Goal: Transaction & Acquisition: Purchase product/service

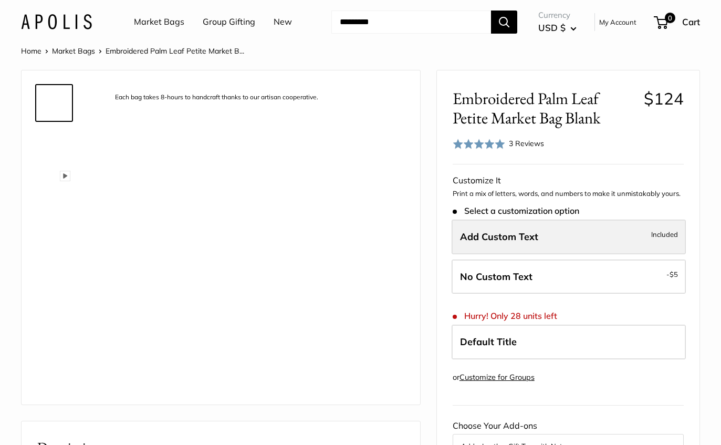
click at [530, 238] on span "Add Custom Text" at bounding box center [499, 237] width 78 height 12
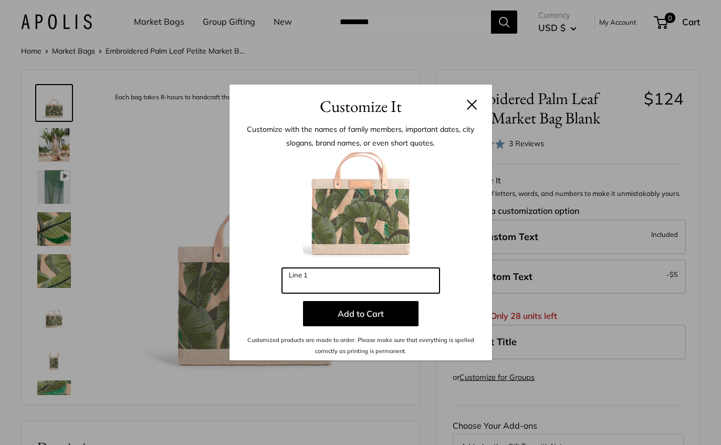
click at [387, 278] on input "Line 1" at bounding box center [361, 280] width 158 height 25
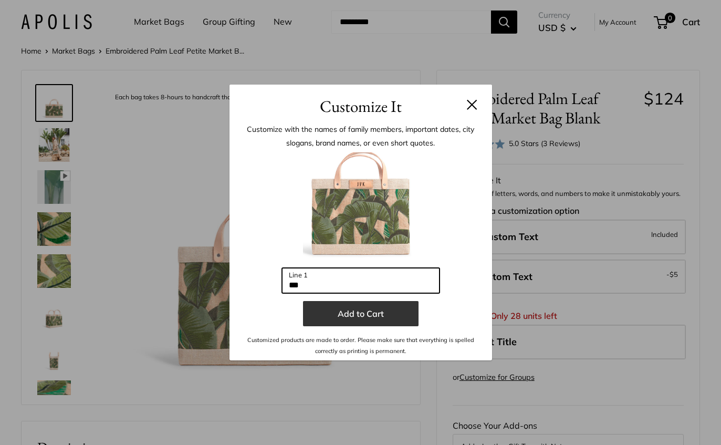
type input "***"
click at [401, 324] on button "Add to Cart" at bounding box center [361, 313] width 116 height 25
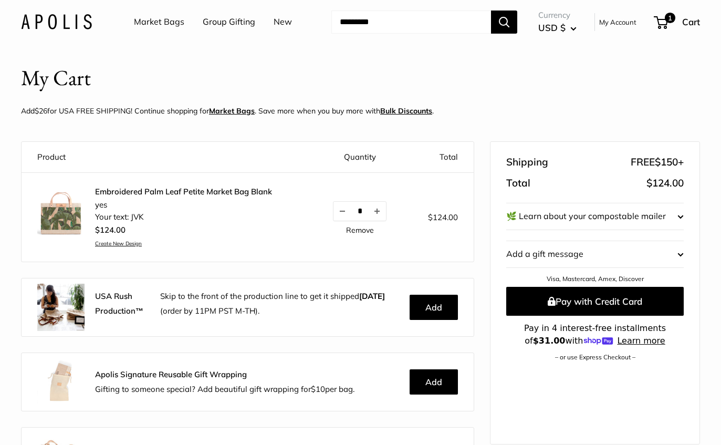
click at [77, 25] on img at bounding box center [56, 21] width 71 height 15
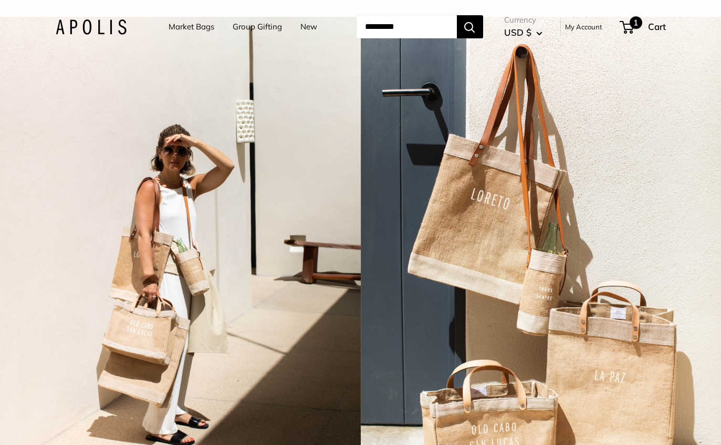
click at [642, 28] on span "1" at bounding box center [636, 22] width 13 height 13
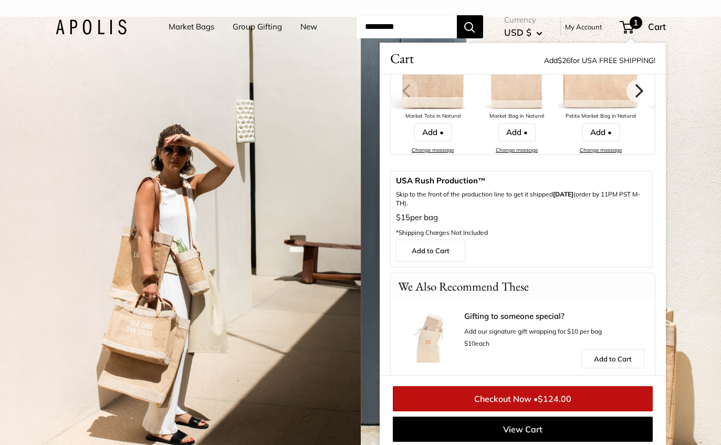
scroll to position [203, 0]
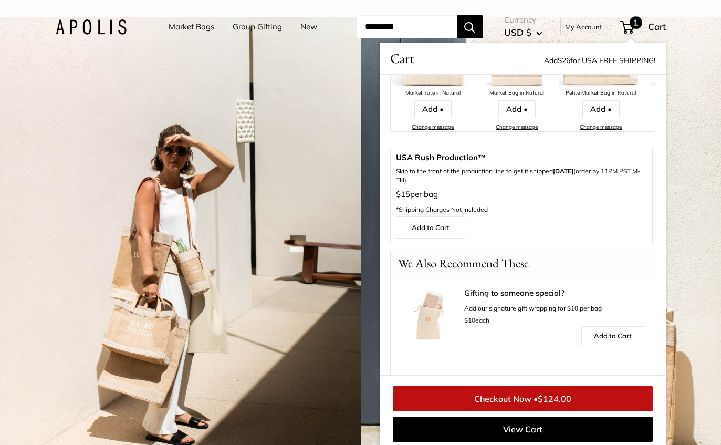
click at [547, 399] on link "Checkout Now • $124.00" at bounding box center [523, 398] width 260 height 25
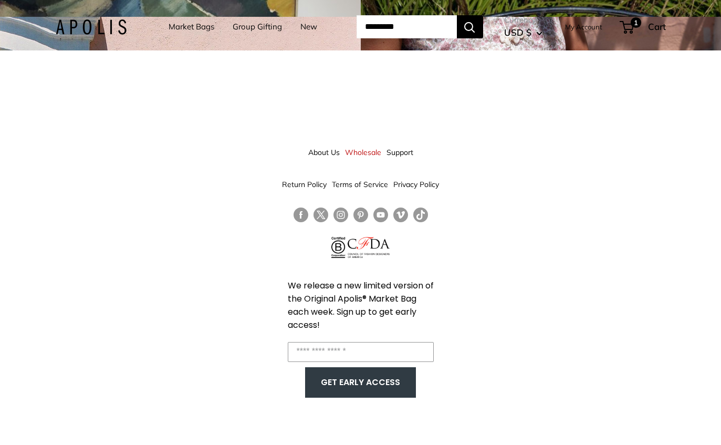
click at [300, 24] on link "New" at bounding box center [308, 26] width 17 height 15
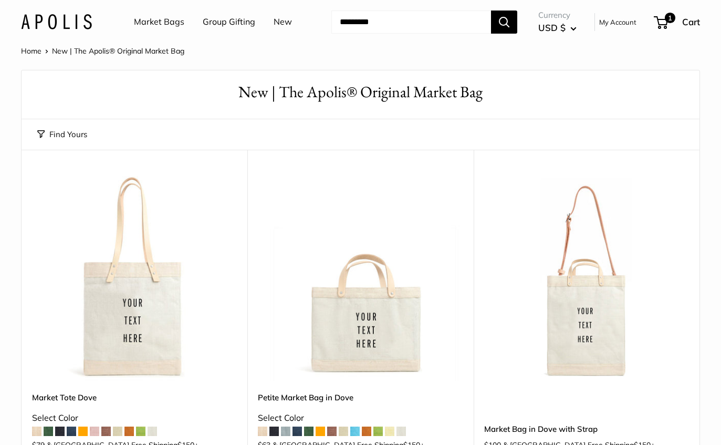
click at [26, 53] on link "Home" at bounding box center [31, 50] width 20 height 9
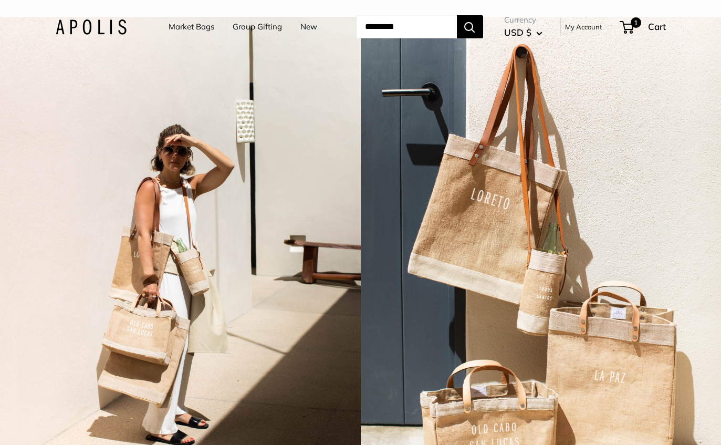
click at [172, 30] on link "Market Bags" at bounding box center [192, 26] width 46 height 15
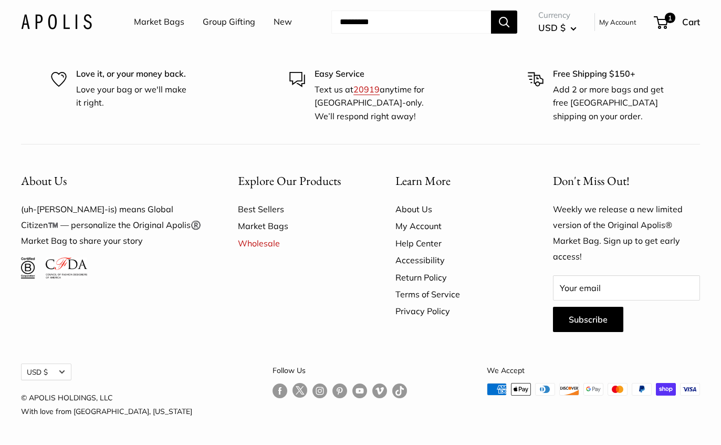
scroll to position [2838, 0]
click at [414, 235] on link "My Account" at bounding box center [456, 226] width 121 height 17
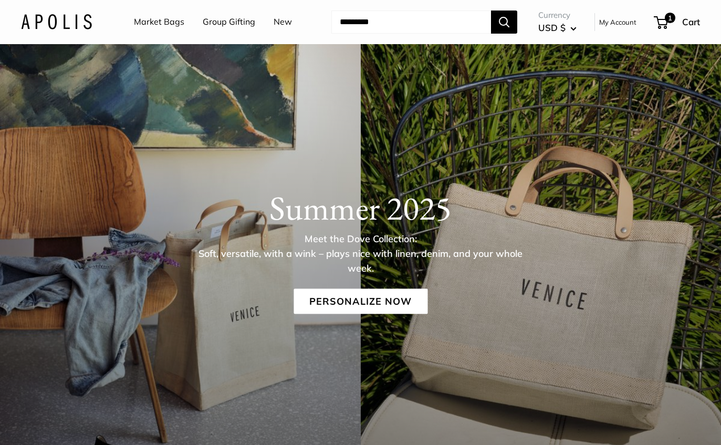
scroll to position [2871, 0]
